Goal: Information Seeking & Learning: Learn about a topic

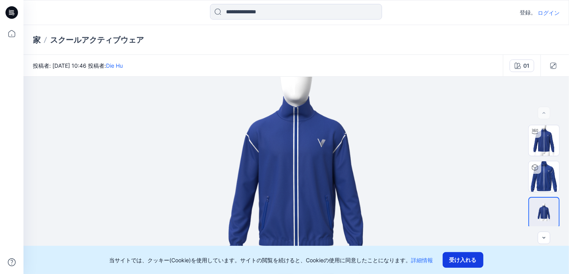
click at [461, 264] on button "受け入れる" at bounding box center [463, 260] width 41 height 16
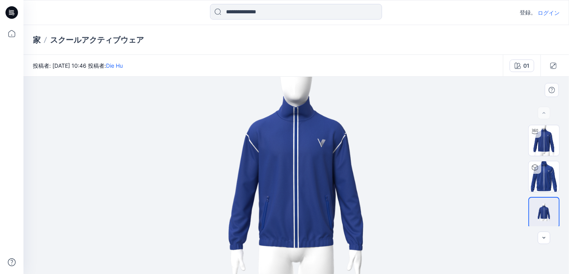
click at [306, 183] on img at bounding box center [296, 175] width 329 height 197
drag, startPoint x: 350, startPoint y: 185, endPoint x: 426, endPoint y: 195, distance: 77.3
click at [426, 195] on img at bounding box center [296, 175] width 329 height 197
drag, startPoint x: 275, startPoint y: 194, endPoint x: 101, endPoint y: 193, distance: 174.8
click at [101, 193] on div at bounding box center [296, 175] width 546 height 197
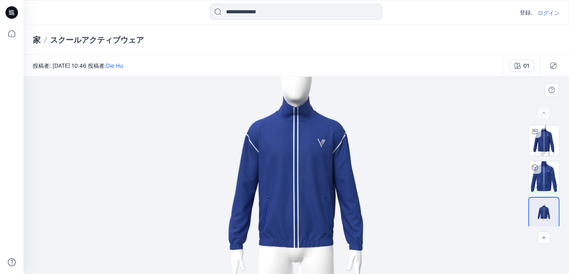
drag, startPoint x: 261, startPoint y: 138, endPoint x: 335, endPoint y: 153, distance: 75.3
click at [335, 153] on img at bounding box center [296, 175] width 329 height 197
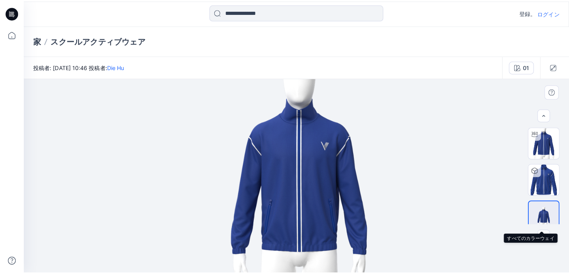
scroll to position [2, 0]
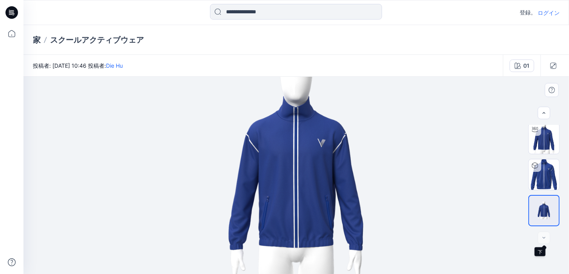
click at [545, 239] on div at bounding box center [544, 238] width 13 height 13
click at [518, 61] on button "01" at bounding box center [522, 65] width 25 height 13
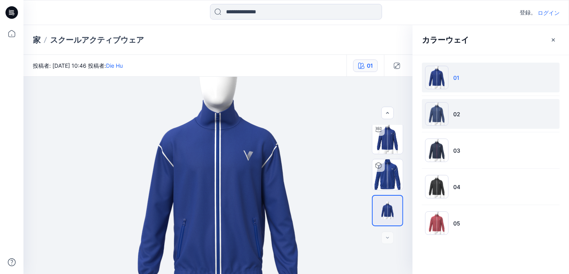
click at [436, 115] on img at bounding box center [436, 113] width 23 height 23
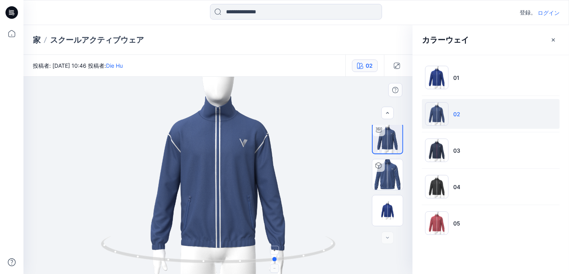
drag, startPoint x: 273, startPoint y: 256, endPoint x: 337, endPoint y: 255, distance: 64.1
click at [337, 255] on icon at bounding box center [219, 250] width 237 height 29
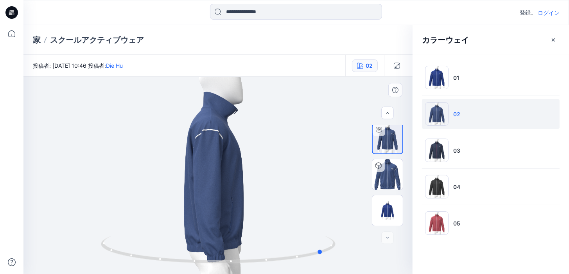
drag, startPoint x: 253, startPoint y: 223, endPoint x: 295, endPoint y: 225, distance: 41.5
click at [295, 225] on div at bounding box center [217, 175] width 389 height 197
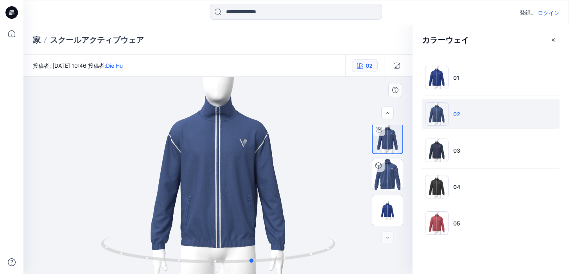
drag, startPoint x: 228, startPoint y: 207, endPoint x: 158, endPoint y: 195, distance: 70.7
click at [158, 195] on div at bounding box center [217, 175] width 389 height 197
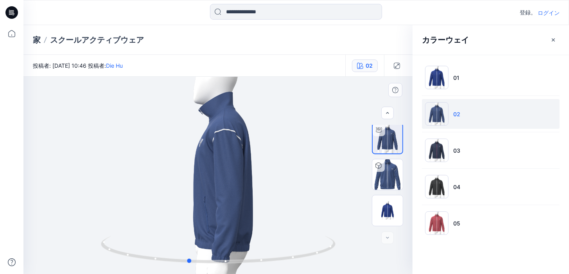
drag, startPoint x: 215, startPoint y: 199, endPoint x: 150, endPoint y: 196, distance: 64.6
click at [150, 196] on div at bounding box center [217, 175] width 389 height 197
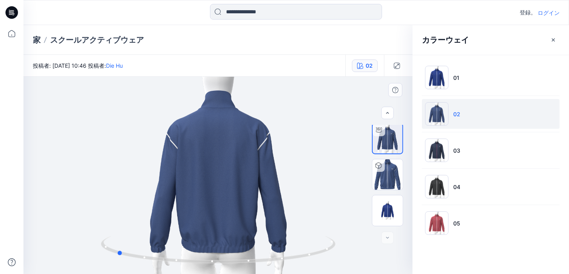
drag, startPoint x: 240, startPoint y: 201, endPoint x: 168, endPoint y: 206, distance: 72.1
click at [168, 206] on div at bounding box center [217, 175] width 389 height 197
drag, startPoint x: 191, startPoint y: 199, endPoint x: 190, endPoint y: 258, distance: 59.1
click at [190, 258] on div at bounding box center [217, 175] width 389 height 197
drag, startPoint x: 197, startPoint y: 266, endPoint x: 207, endPoint y: 176, distance: 90.5
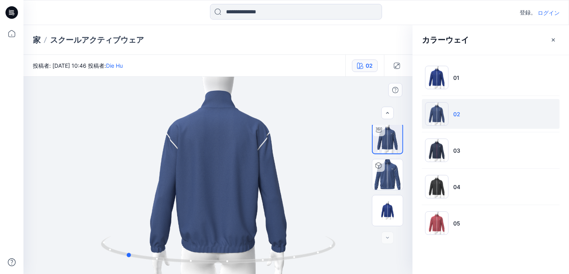
click at [207, 176] on div at bounding box center [217, 175] width 389 height 197
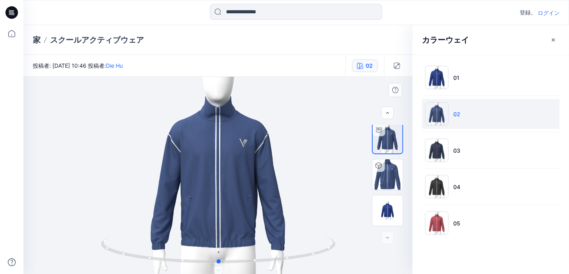
drag, startPoint x: 228, startPoint y: 266, endPoint x: 322, endPoint y: 261, distance: 94.8
click at [322, 262] on div at bounding box center [217, 175] width 389 height 197
drag, startPoint x: 287, startPoint y: 262, endPoint x: 316, endPoint y: 264, distance: 28.6
click at [316, 264] on icon at bounding box center [219, 250] width 237 height 29
drag, startPoint x: 292, startPoint y: 259, endPoint x: 325, endPoint y: 260, distance: 33.3
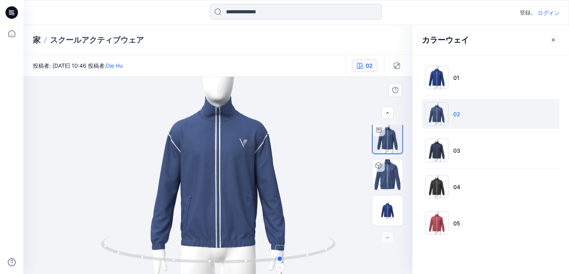
click at [325, 260] on icon at bounding box center [219, 250] width 237 height 29
drag, startPoint x: 316, startPoint y: 258, endPoint x: 327, endPoint y: 226, distance: 33.0
click at [272, 246] on icon at bounding box center [219, 250] width 237 height 29
click at [397, 183] on img at bounding box center [387, 174] width 31 height 31
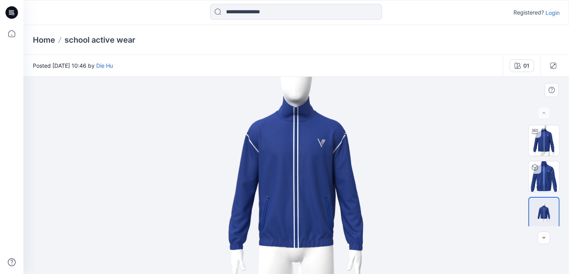
drag, startPoint x: 296, startPoint y: 189, endPoint x: 382, endPoint y: 189, distance: 85.7
click at [382, 189] on img at bounding box center [296, 175] width 329 height 197
click at [535, 137] on div at bounding box center [535, 131] width 13 height 13
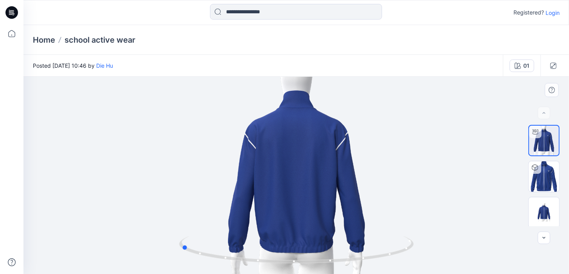
drag, startPoint x: 289, startPoint y: 193, endPoint x: 429, endPoint y: 191, distance: 139.6
click at [429, 191] on div at bounding box center [296, 175] width 546 height 197
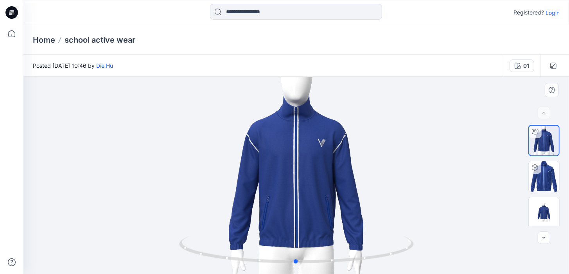
drag, startPoint x: 311, startPoint y: 198, endPoint x: 406, endPoint y: 198, distance: 95.0
click at [406, 198] on div at bounding box center [296, 175] width 546 height 197
click at [543, 188] on img at bounding box center [544, 176] width 31 height 31
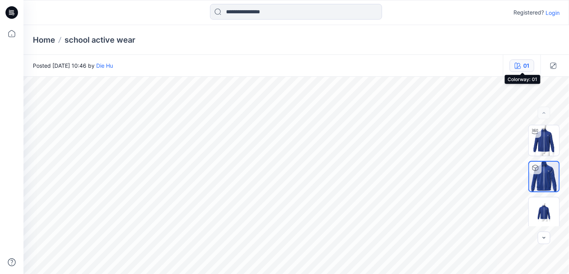
click at [523, 63] on button "01" at bounding box center [522, 65] width 25 height 13
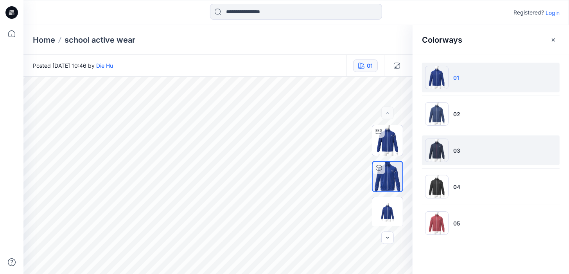
click at [447, 152] on img at bounding box center [436, 149] width 23 height 23
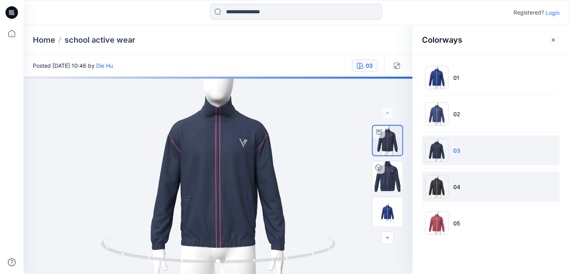
click at [437, 182] on img at bounding box center [436, 186] width 23 height 23
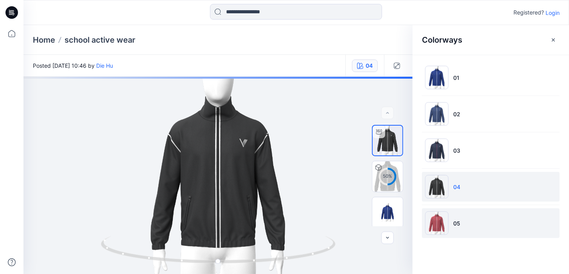
click at [434, 227] on img at bounding box center [436, 222] width 23 height 23
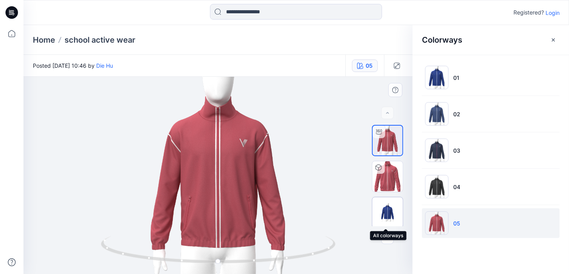
click at [383, 213] on img at bounding box center [387, 212] width 31 height 18
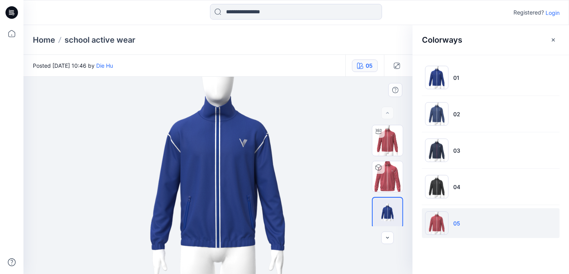
drag, startPoint x: 257, startPoint y: 186, endPoint x: 345, endPoint y: 198, distance: 88.7
click at [345, 198] on img at bounding box center [218, 175] width 329 height 197
drag, startPoint x: 273, startPoint y: 151, endPoint x: 228, endPoint y: 236, distance: 96.6
click at [228, 238] on img at bounding box center [218, 175] width 329 height 197
click at [385, 180] on img at bounding box center [387, 176] width 31 height 31
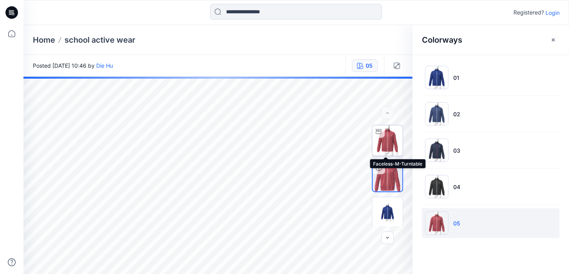
click at [390, 138] on img at bounding box center [387, 140] width 31 height 31
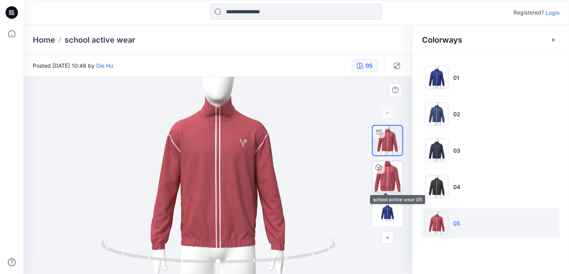
click at [389, 187] on img at bounding box center [387, 176] width 31 height 31
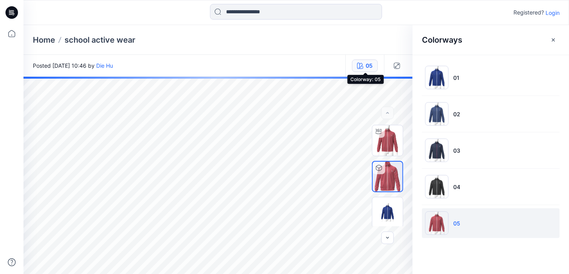
click at [372, 61] on div "05" at bounding box center [369, 65] width 7 height 9
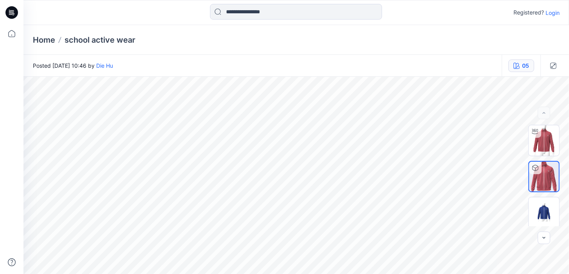
click at [520, 68] on icon "button" at bounding box center [517, 66] width 6 height 6
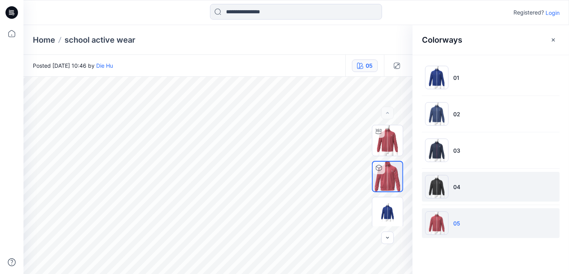
click at [474, 192] on li "04" at bounding box center [491, 187] width 138 height 30
